Goal: Communication & Community: Ask a question

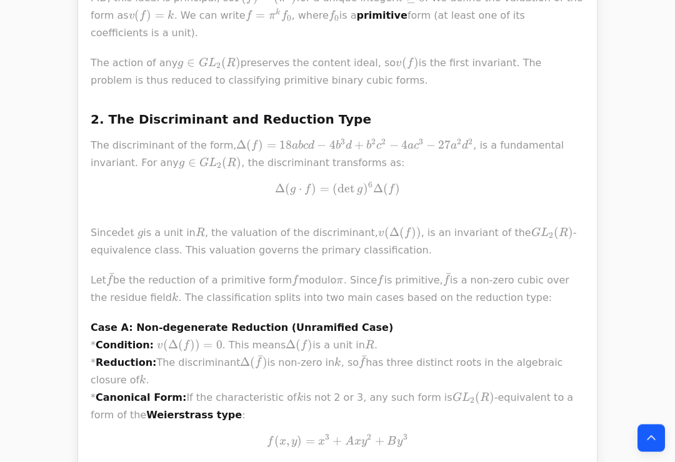
scroll to position [823, 0]
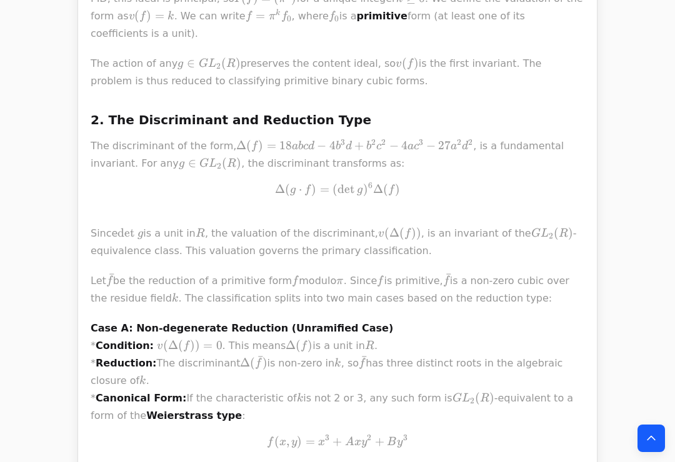
click at [656, 445] on icon "Back to top" at bounding box center [651, 438] width 12 height 12
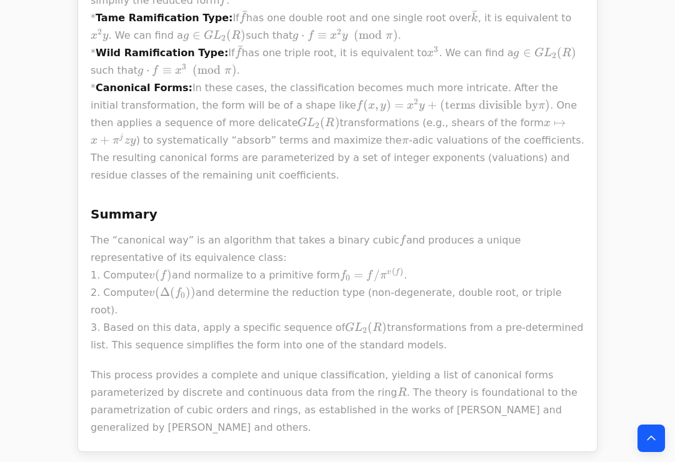
scroll to position [1446, 0]
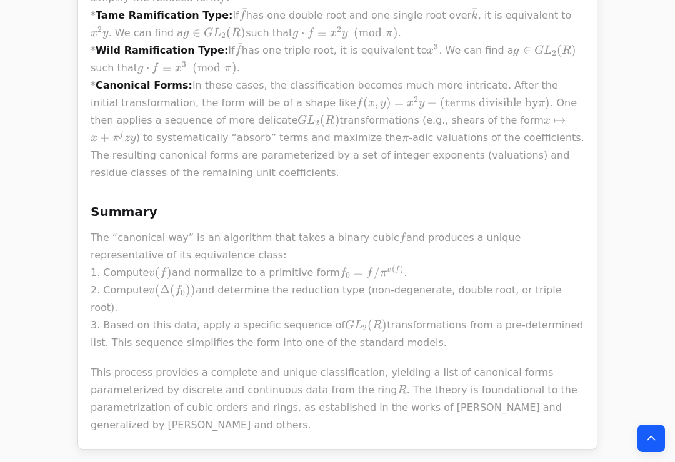
click at [576, 364] on p "This process provides a complete and unique classification, yielding a list of …" at bounding box center [337, 399] width 493 height 70
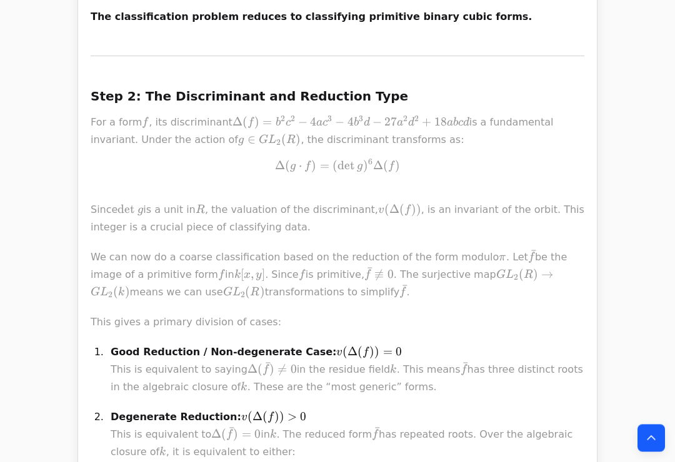
scroll to position [4544, 0]
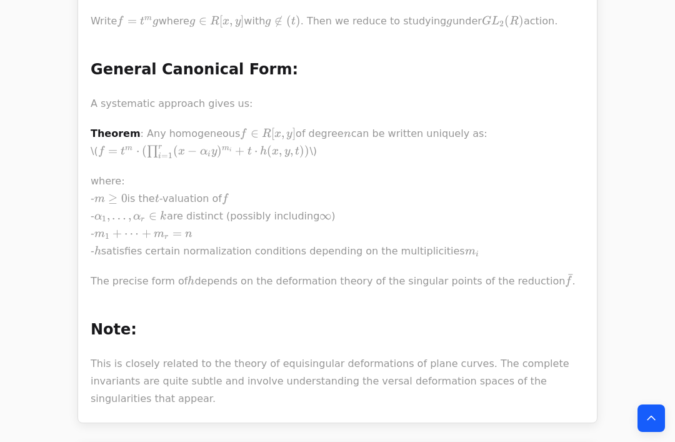
scroll to position [4030, 0]
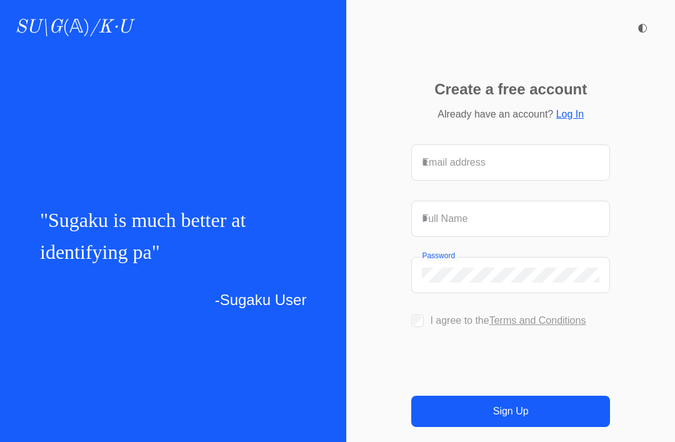
click at [444, 318] on label "I agree to the Terms and Conditions" at bounding box center [508, 320] width 156 height 11
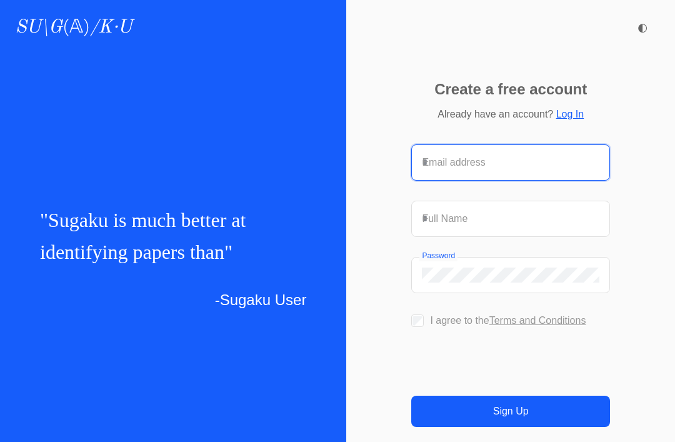
click at [533, 161] on input "Email address" at bounding box center [510, 162] width 177 height 15
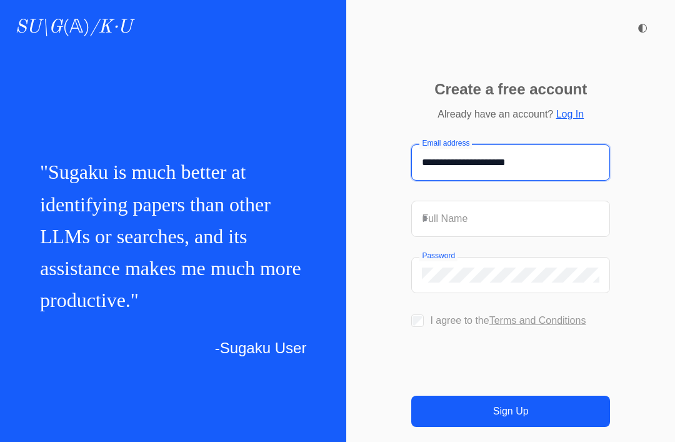
type input "**********"
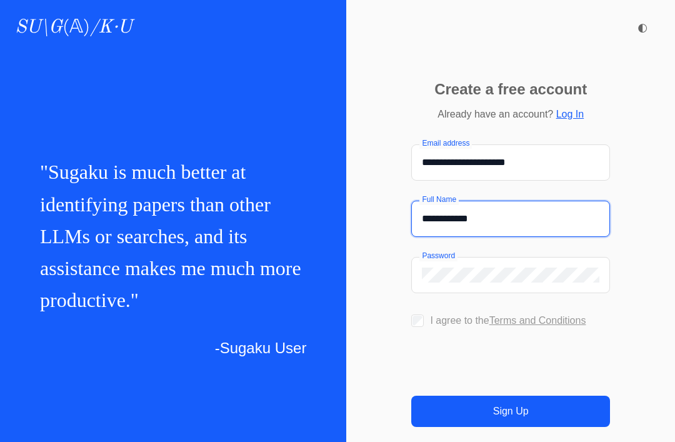
type input "**********"
click at [493, 287] on div "Password" at bounding box center [510, 274] width 197 height 35
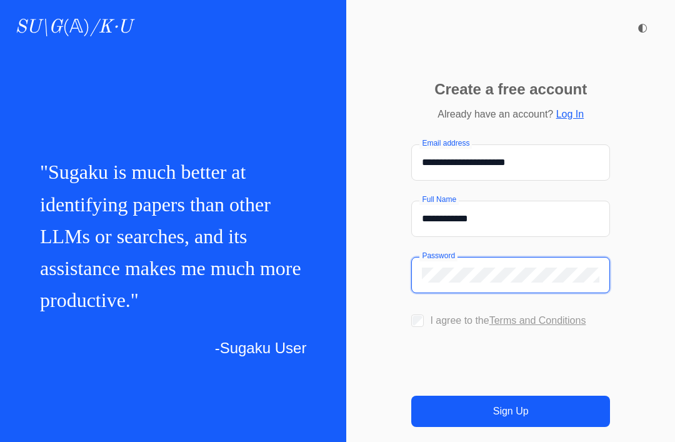
scroll to position [0, 173]
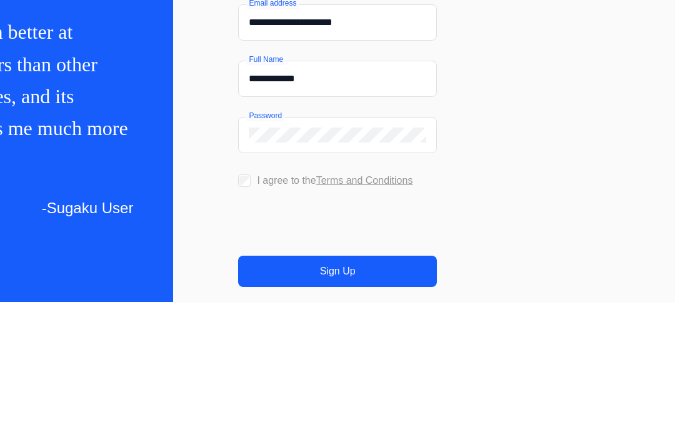
click at [502, 216] on html "SU\G (𝔸) /K·U " Sugaku is much better at identifying papers than other LLMs or …" at bounding box center [164, 221] width 675 height 442
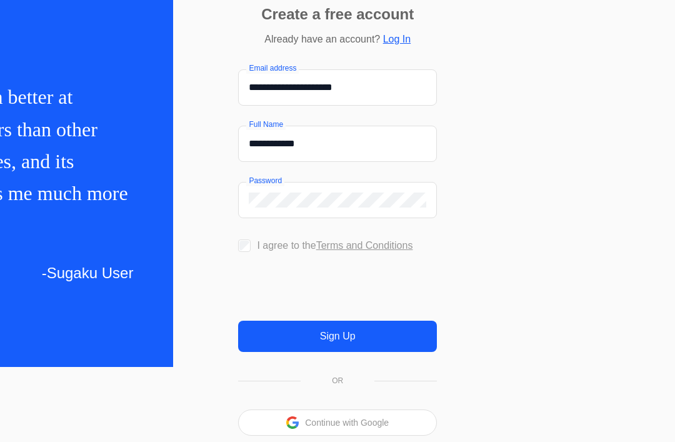
click at [405, 347] on button "Sign Up" at bounding box center [337, 335] width 199 height 31
click at [393, 344] on button "Sign Up" at bounding box center [337, 335] width 199 height 31
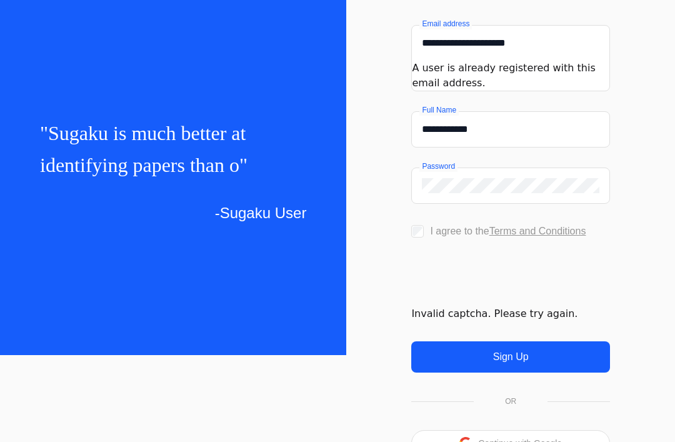
scroll to position [103, 0]
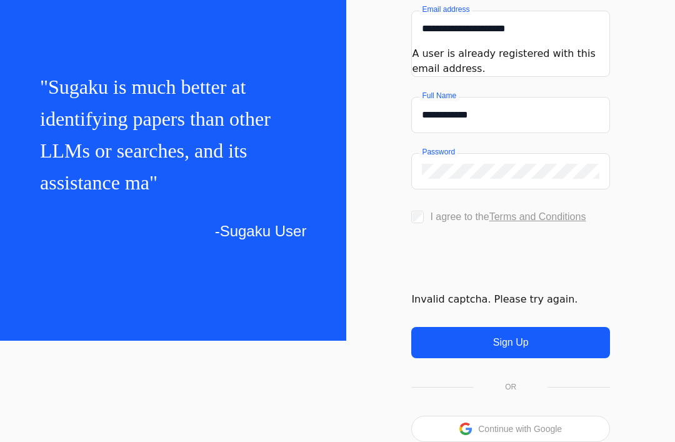
click at [520, 433] on p "Continue with Google" at bounding box center [520, 428] width 84 height 9
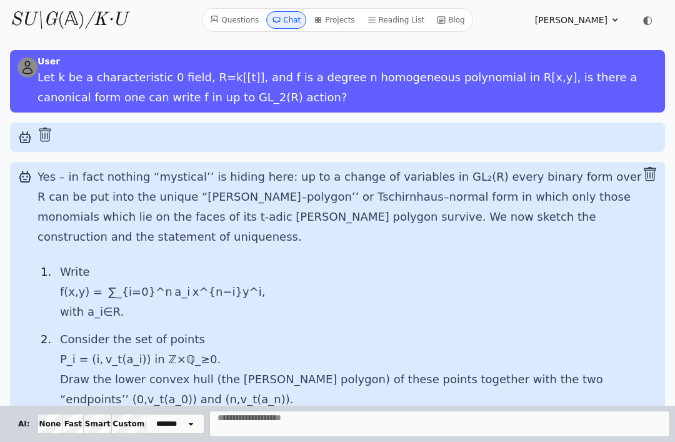
scroll to position [-4, 0]
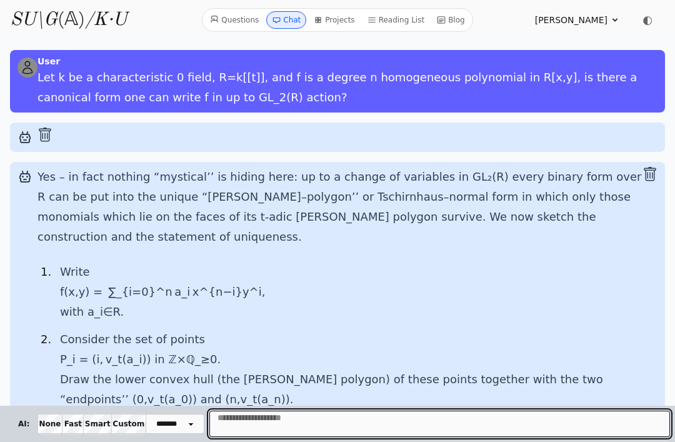
click at [469, 435] on textarea "Message" at bounding box center [439, 423] width 460 height 26
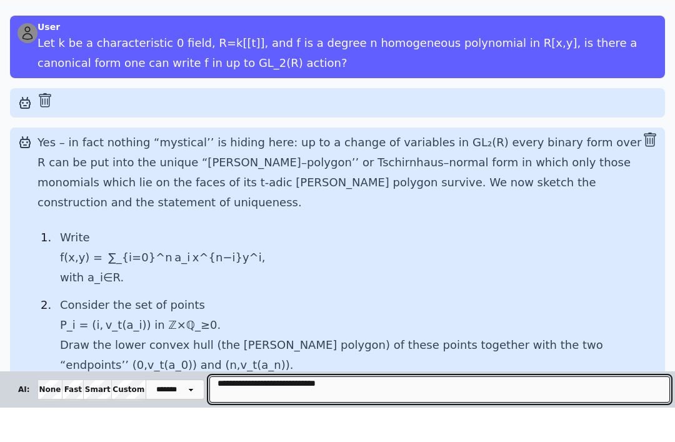
type textarea "**********"
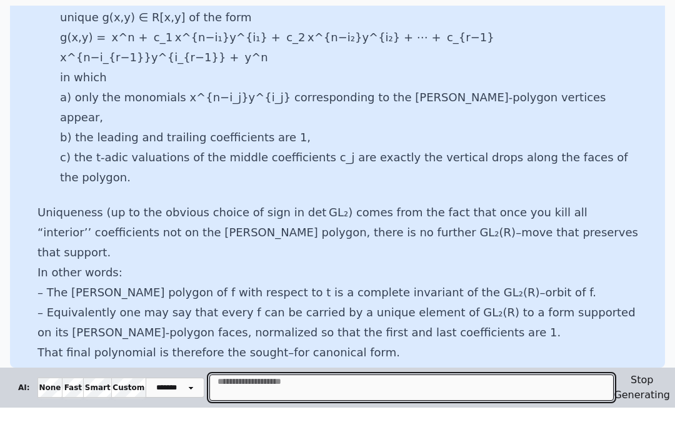
scroll to position [442, 0]
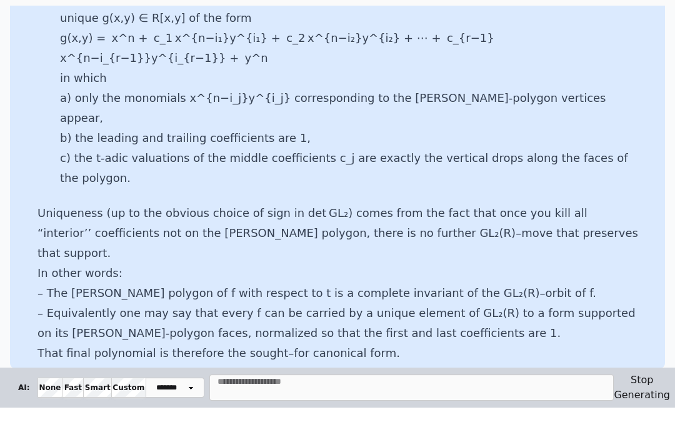
select select "**********"
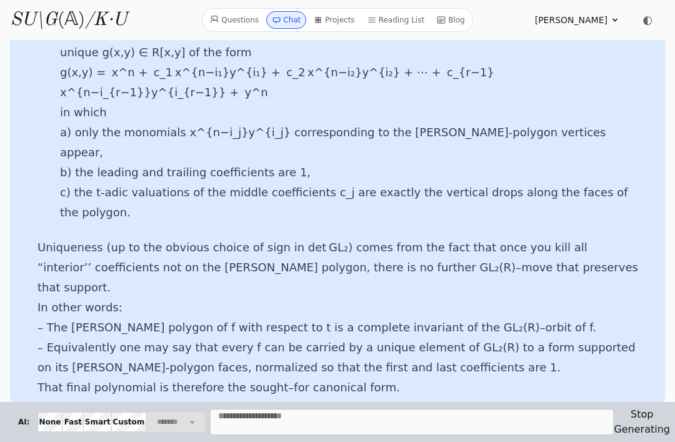
click at [218, 417] on icon at bounding box center [225, 424] width 15 height 15
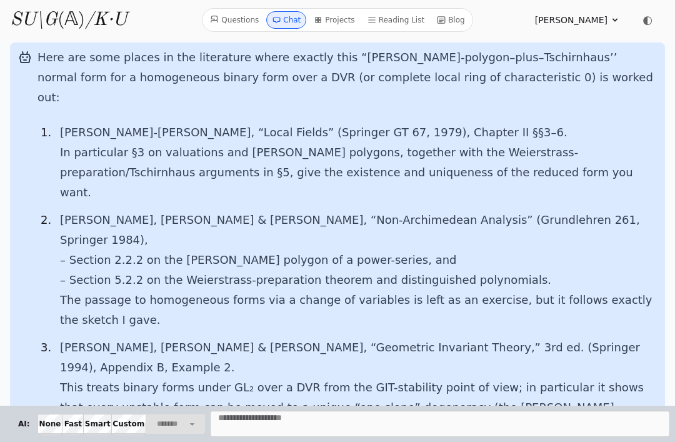
scroll to position [888, 0]
